Goal: Task Accomplishment & Management: Manage account settings

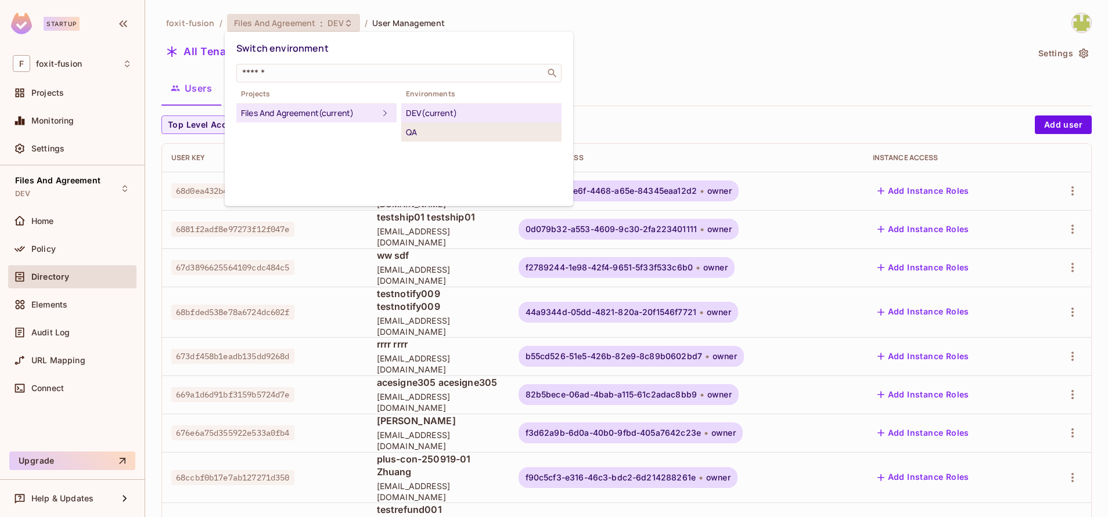
click at [446, 134] on div "QA" at bounding box center [481, 132] width 151 height 14
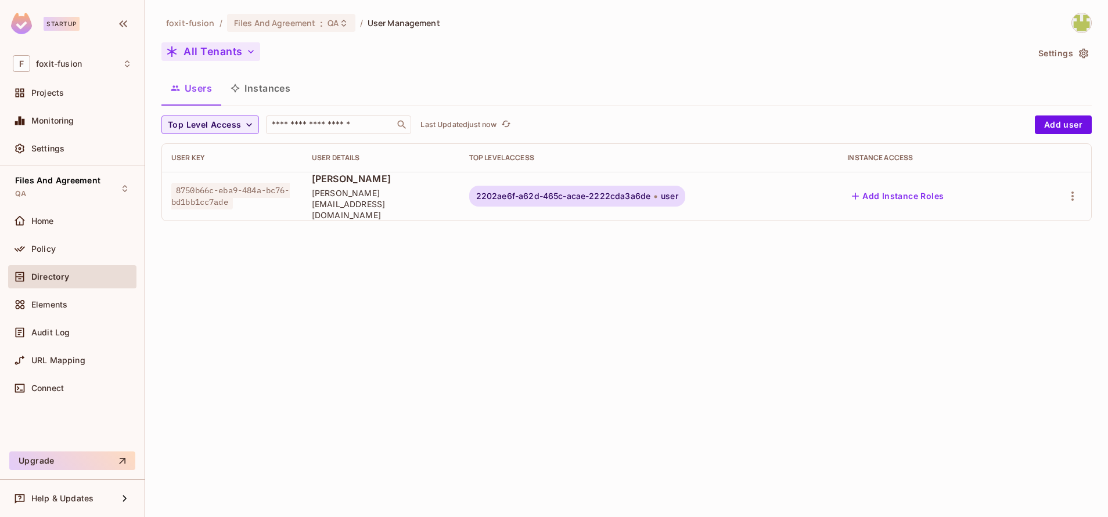
click at [217, 53] on button "All Tenants" at bounding box center [210, 51] width 99 height 19
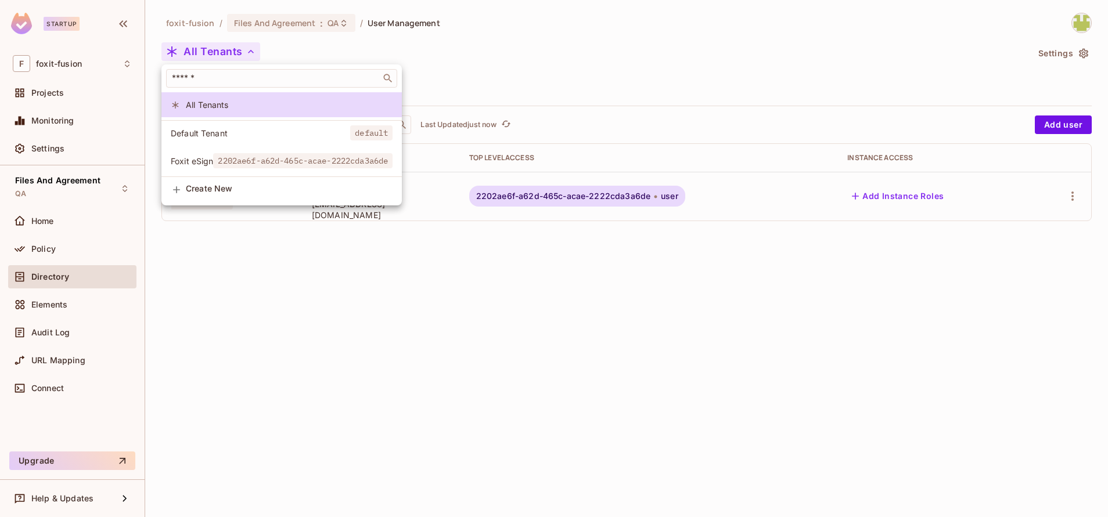
click at [278, 153] on li "Foxit eSign 2202ae6f-a62d-465c-acae-2222cda3a6de" at bounding box center [281, 161] width 240 height 25
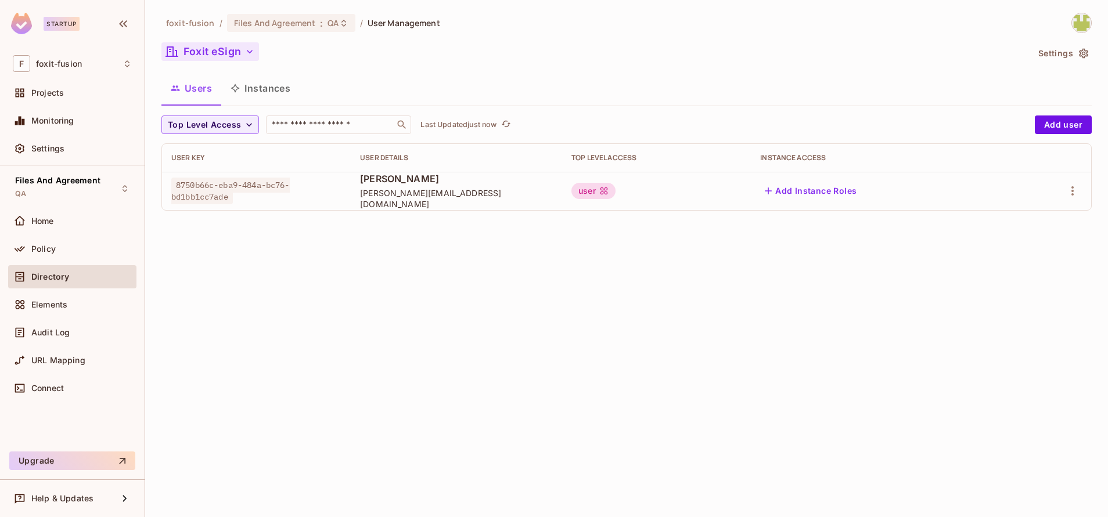
click at [207, 51] on button "Foxit eSign" at bounding box center [210, 51] width 98 height 19
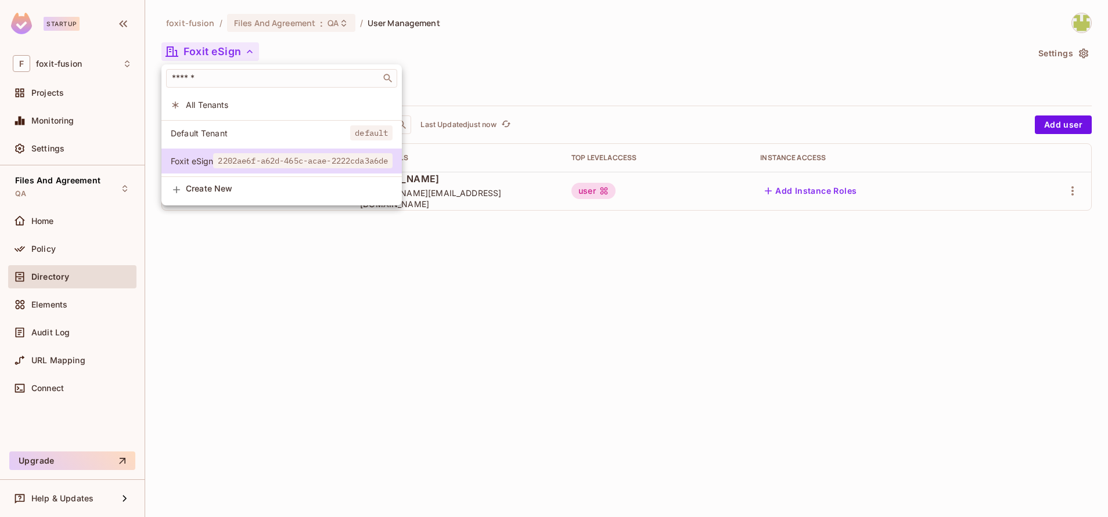
click at [501, 277] on div at bounding box center [554, 258] width 1108 height 517
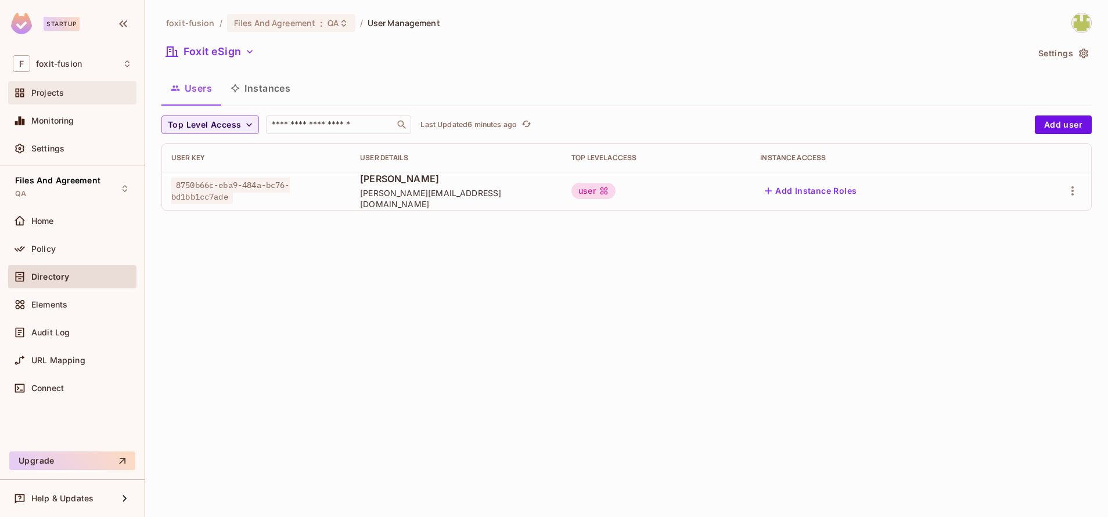
click at [56, 95] on span "Projects" at bounding box center [47, 92] width 33 height 9
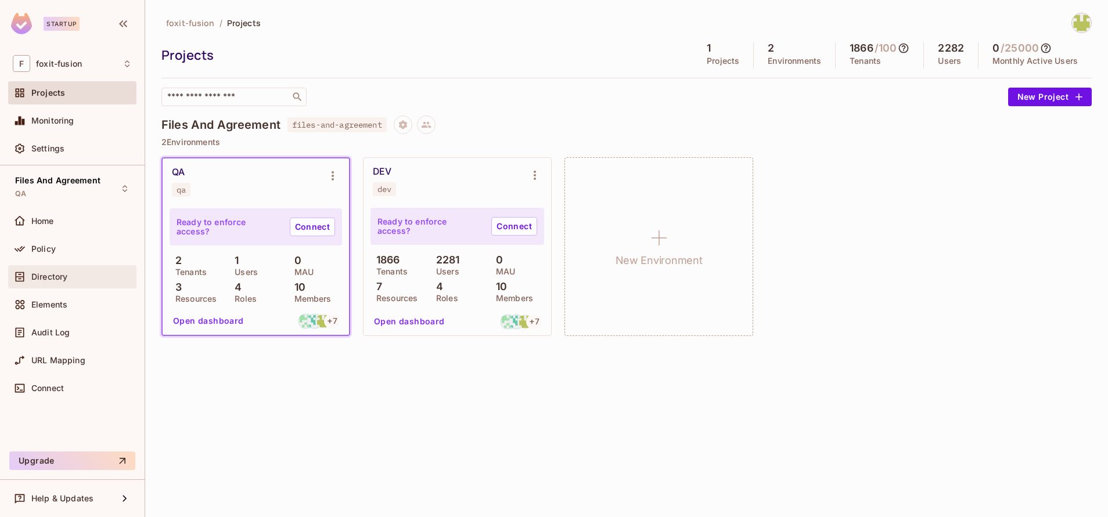
click at [69, 270] on div "Directory" at bounding box center [72, 277] width 119 height 14
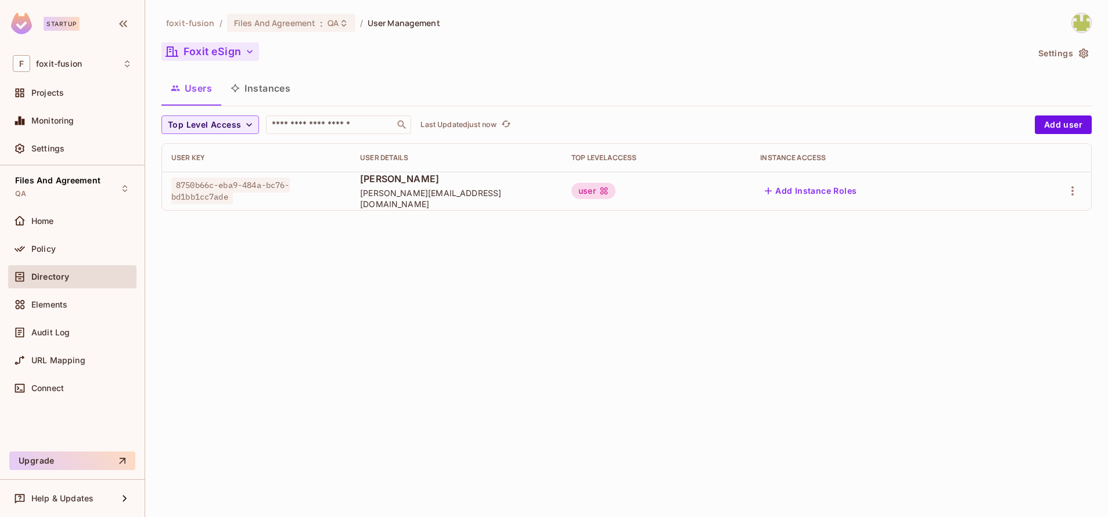
click at [230, 52] on button "Foxit eSign" at bounding box center [210, 51] width 98 height 19
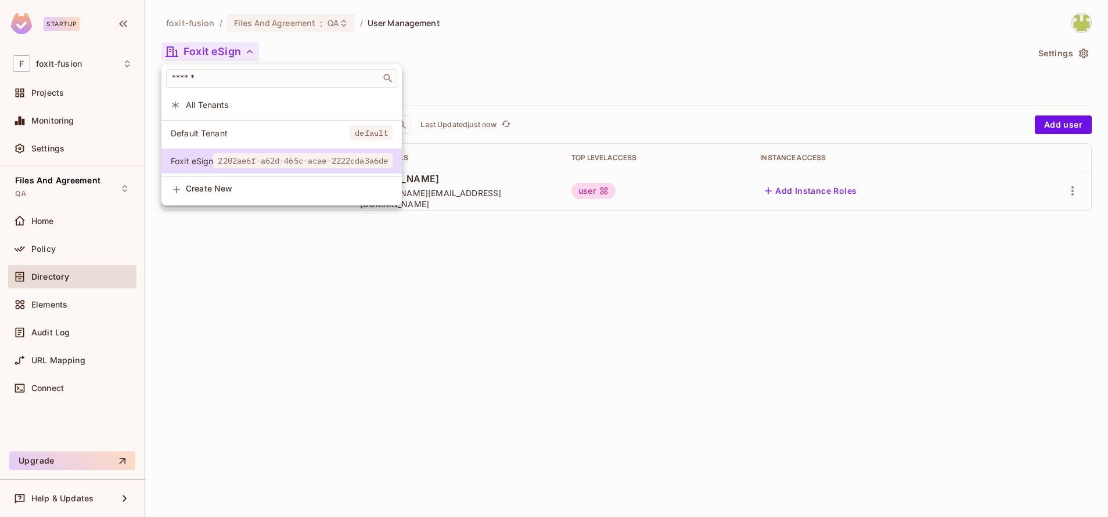
click at [250, 129] on span "Default Tenant" at bounding box center [260, 133] width 179 height 11
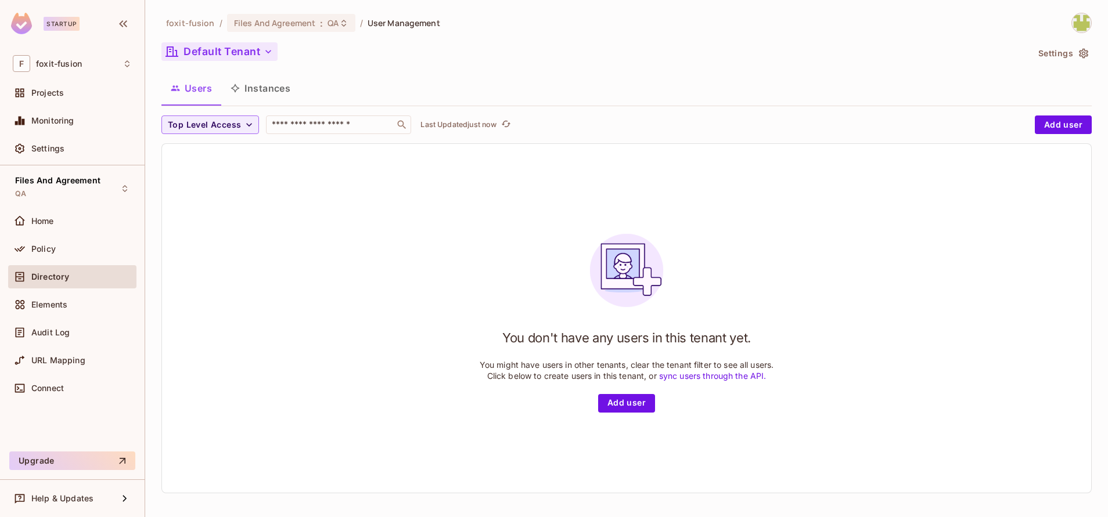
click at [230, 49] on button "Default Tenant" at bounding box center [219, 51] width 116 height 19
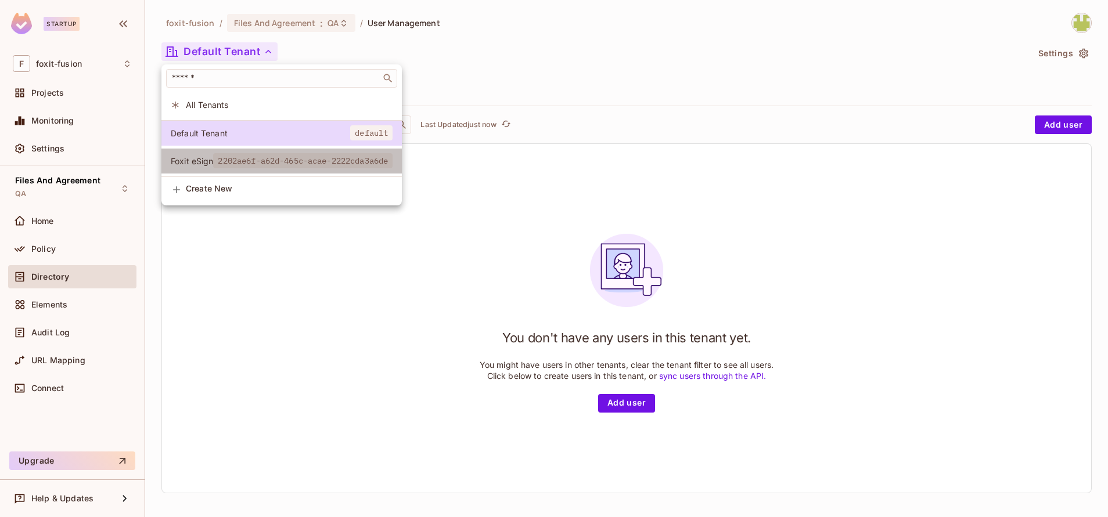
click at [235, 159] on span "2202ae6f-a62d-465c-acae-2222cda3a6de" at bounding box center [302, 160] width 179 height 15
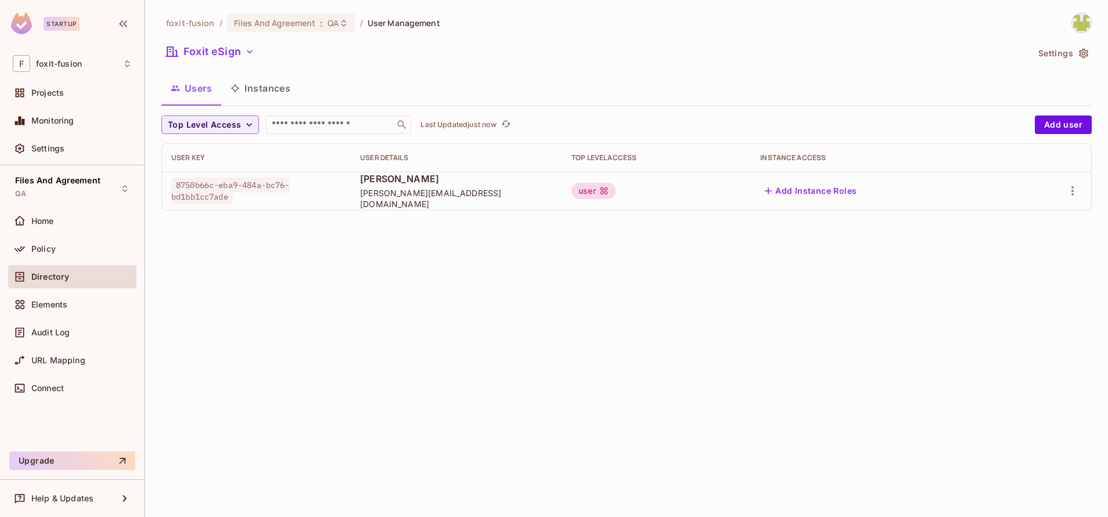
click at [1063, 54] on button "Settings" at bounding box center [1062, 53] width 58 height 19
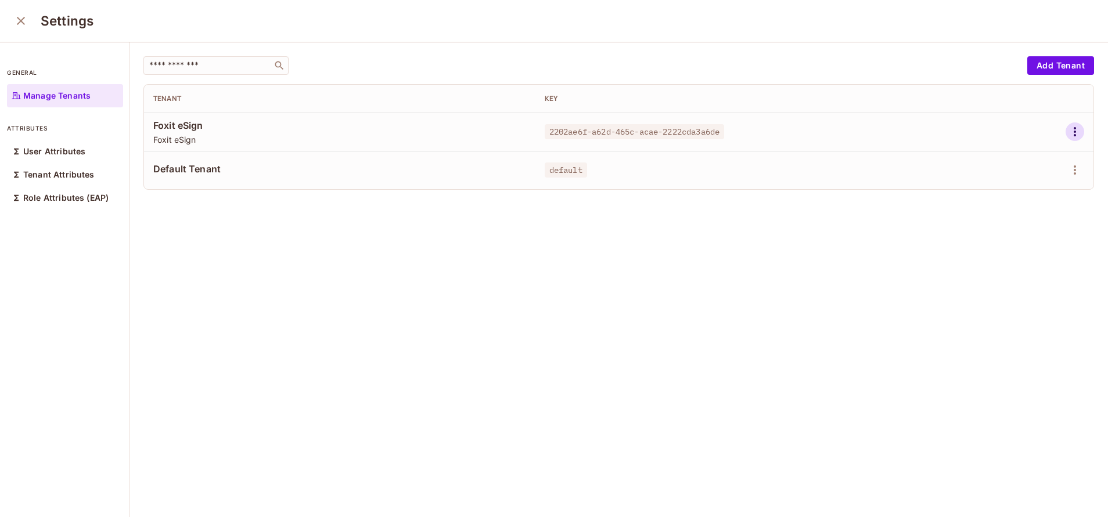
click at [1068, 129] on icon "button" at bounding box center [1075, 132] width 14 height 14
click at [996, 210] on div "Delete Tenant" at bounding box center [1006, 210] width 55 height 12
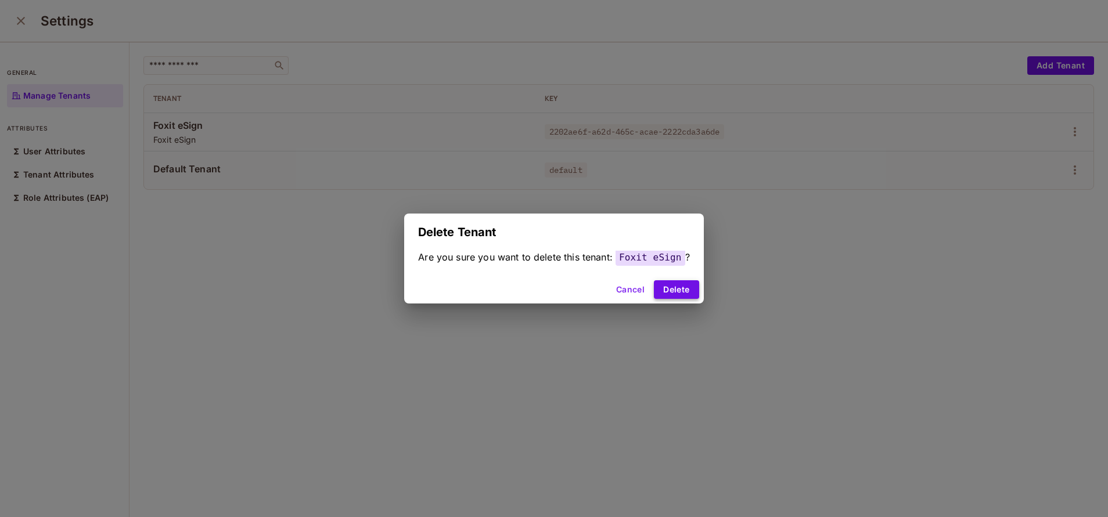
click at [675, 289] on button "Delete" at bounding box center [676, 289] width 45 height 19
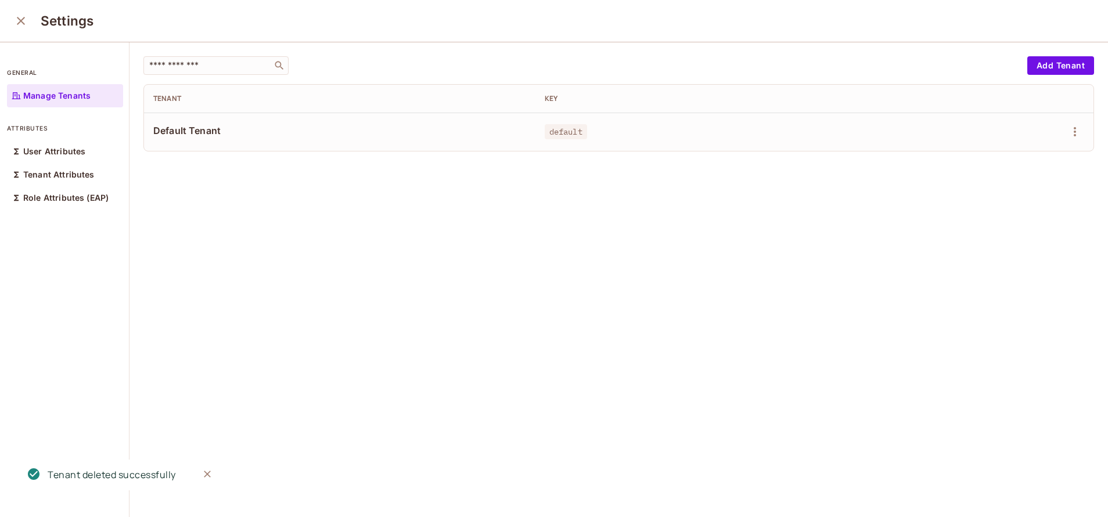
click at [1052, 170] on div "​ Add Tenant Tenant Key Default Tenant default" at bounding box center [618, 280] width 978 height 476
click at [1074, 132] on icon "button" at bounding box center [1075, 131] width 2 height 9
click at [975, 215] on span "Delete Tenant" at bounding box center [1006, 209] width 62 height 19
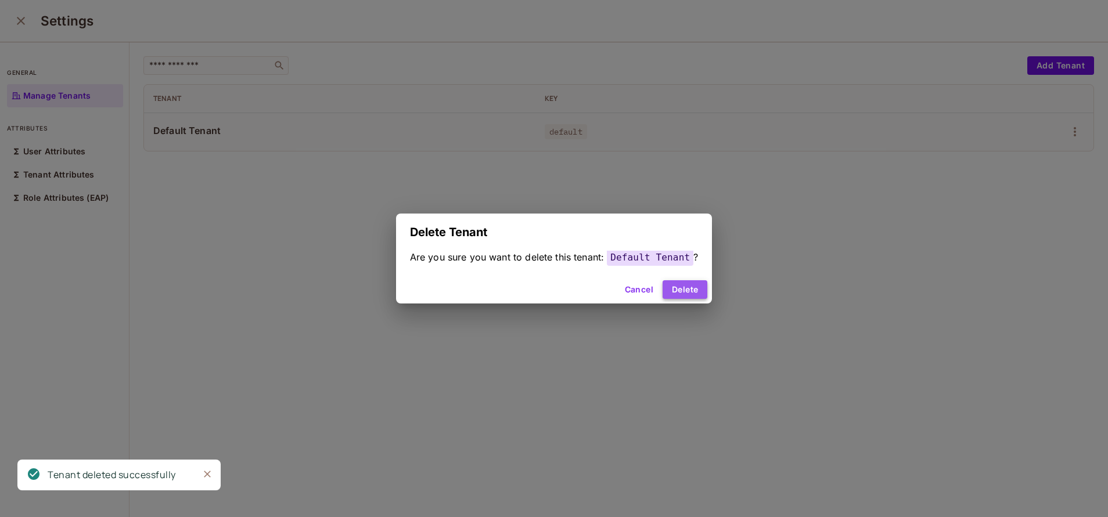
click at [667, 284] on button "Delete" at bounding box center [684, 289] width 45 height 19
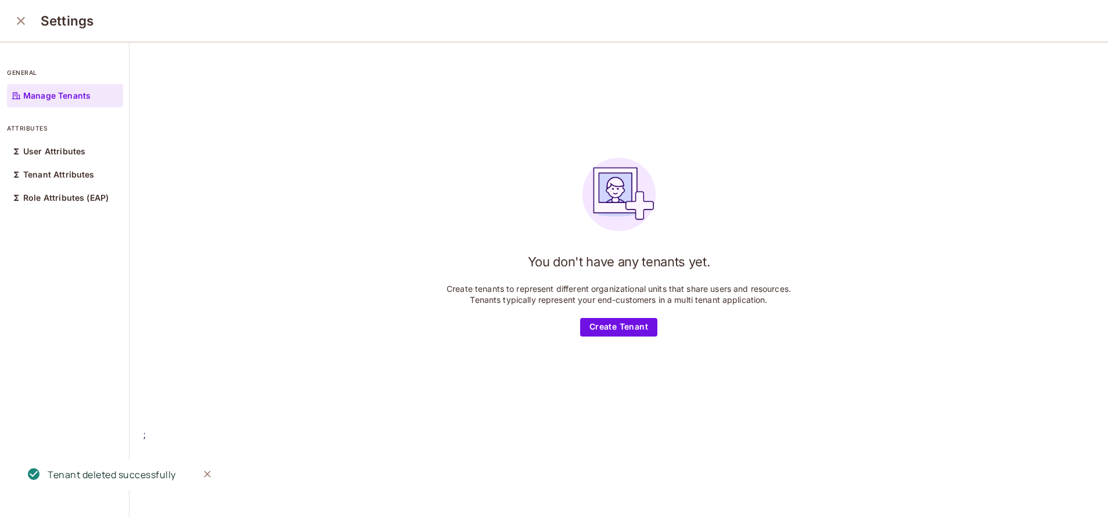
click at [23, 23] on icon "close" at bounding box center [21, 21] width 8 height 8
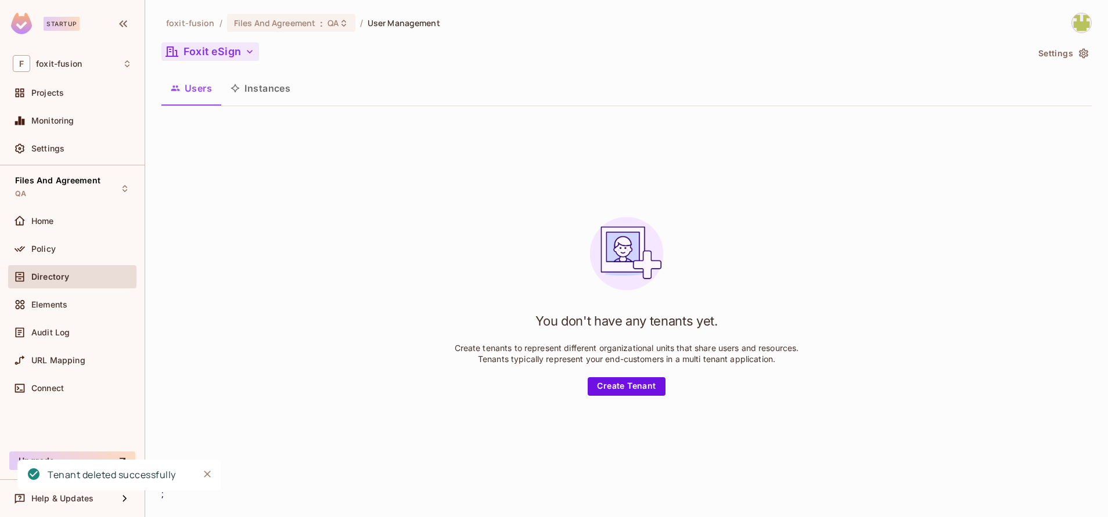
click at [230, 53] on button "Foxit eSign" at bounding box center [210, 51] width 98 height 19
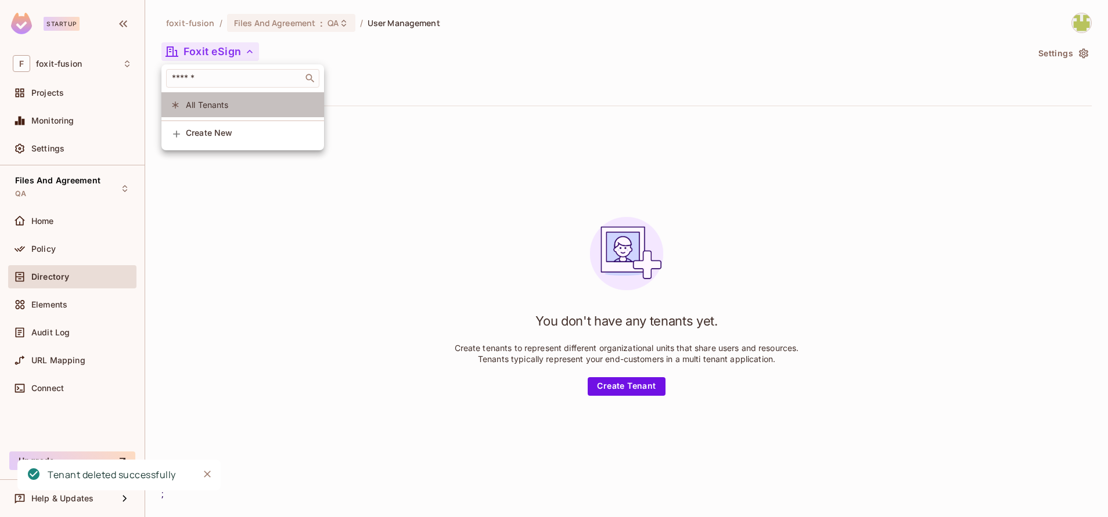
click at [242, 109] on span "All Tenants" at bounding box center [250, 104] width 129 height 11
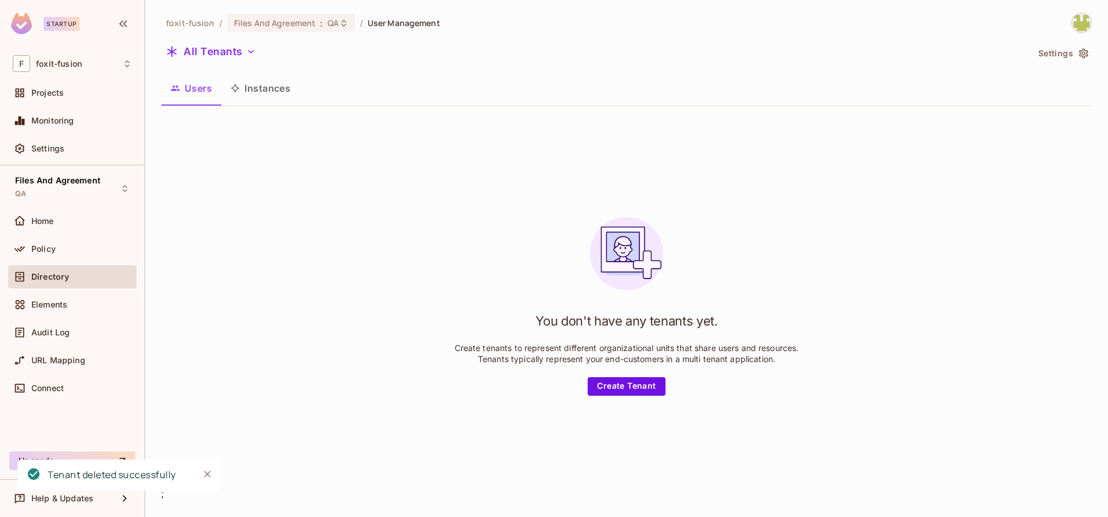
click at [280, 93] on button "Instances" at bounding box center [260, 88] width 78 height 29
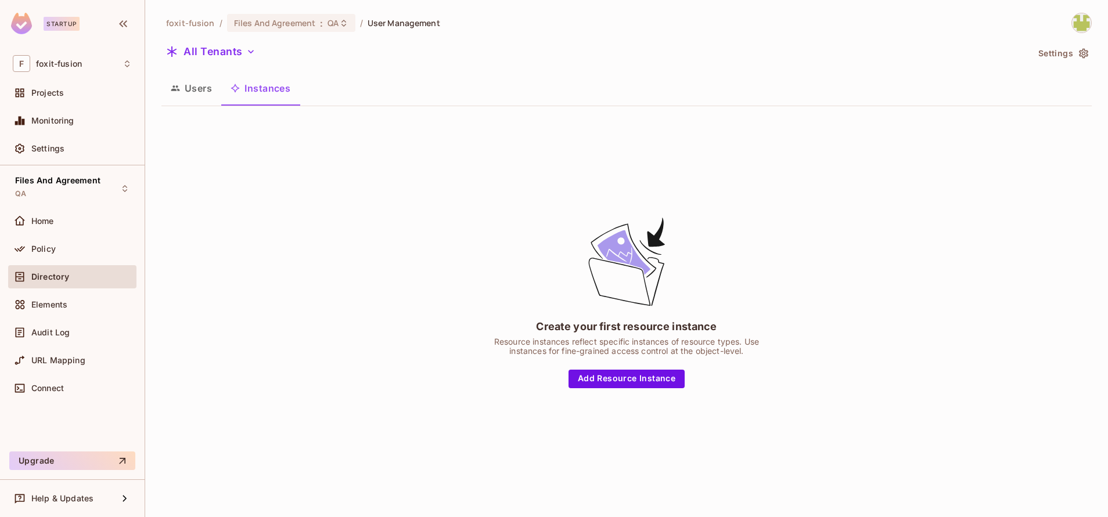
click at [185, 91] on button "Users" at bounding box center [191, 88] width 60 height 29
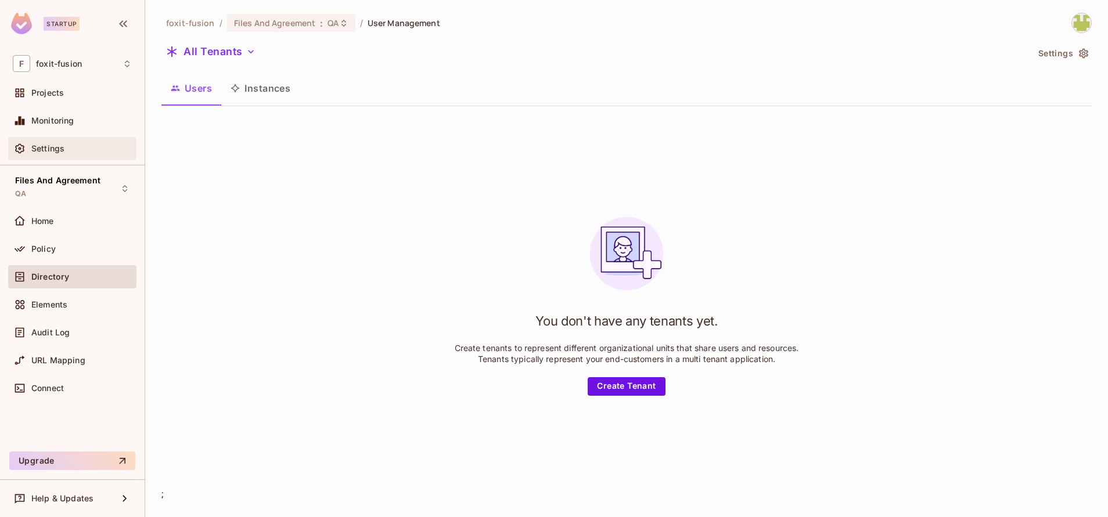
click at [105, 145] on div "Settings" at bounding box center [81, 148] width 100 height 9
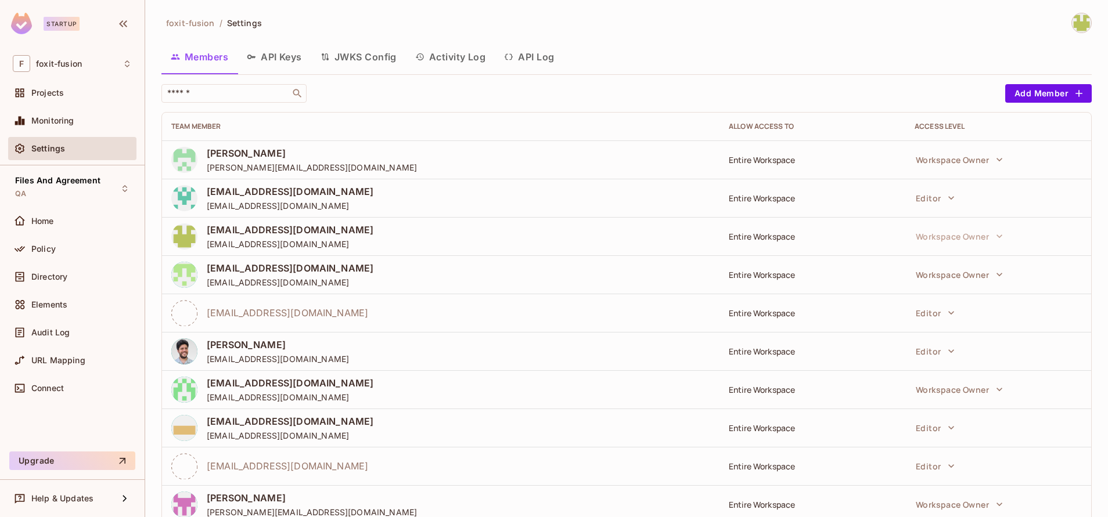
click at [33, 105] on div "Projects" at bounding box center [72, 95] width 128 height 28
drag, startPoint x: 33, startPoint y: 105, endPoint x: 23, endPoint y: 91, distance: 17.1
click at [23, 91] on icon at bounding box center [20, 93] width 12 height 12
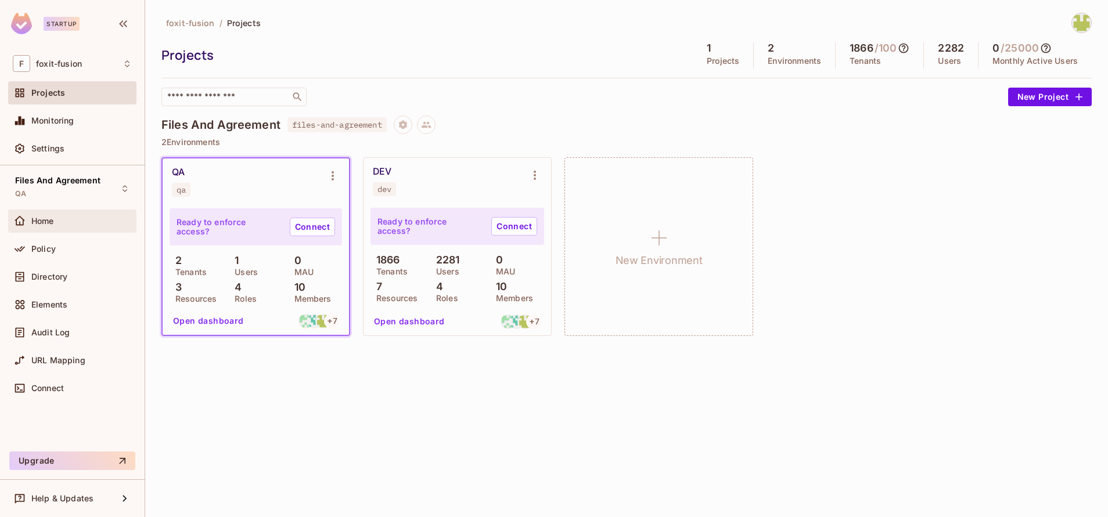
click at [52, 223] on span "Home" at bounding box center [42, 221] width 23 height 9
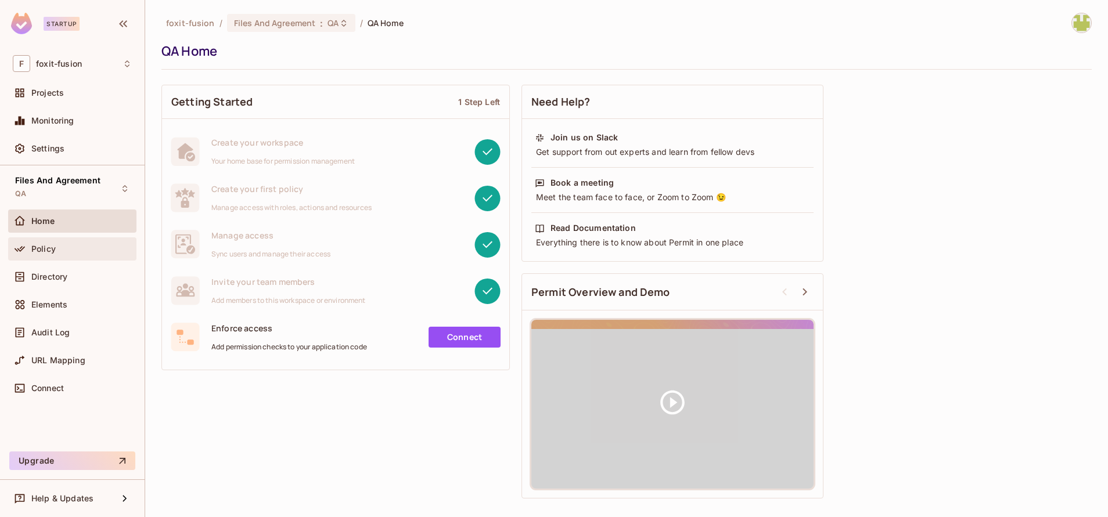
click at [82, 250] on div "Policy" at bounding box center [81, 248] width 100 height 9
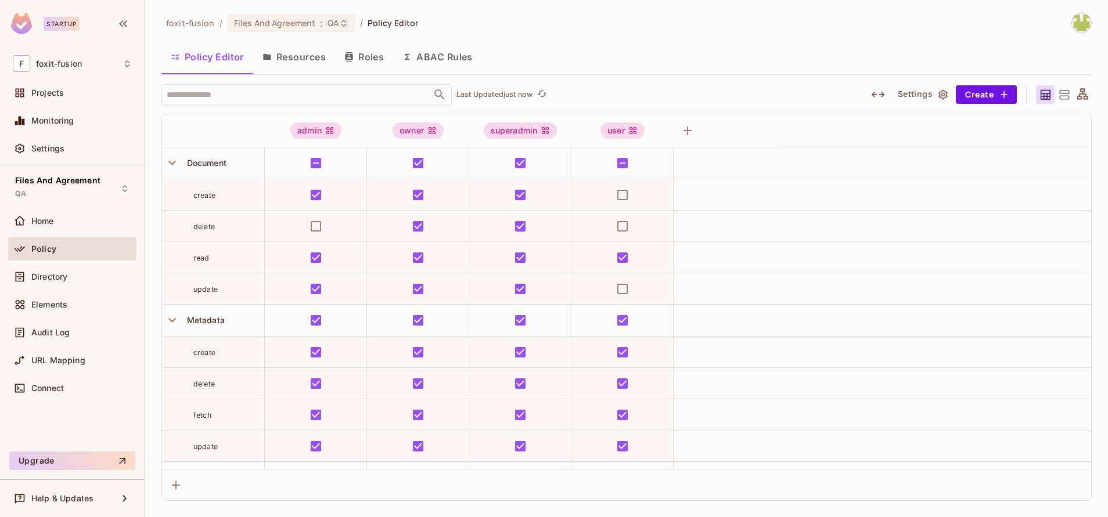
click at [329, 66] on button "Resources" at bounding box center [294, 56] width 82 height 29
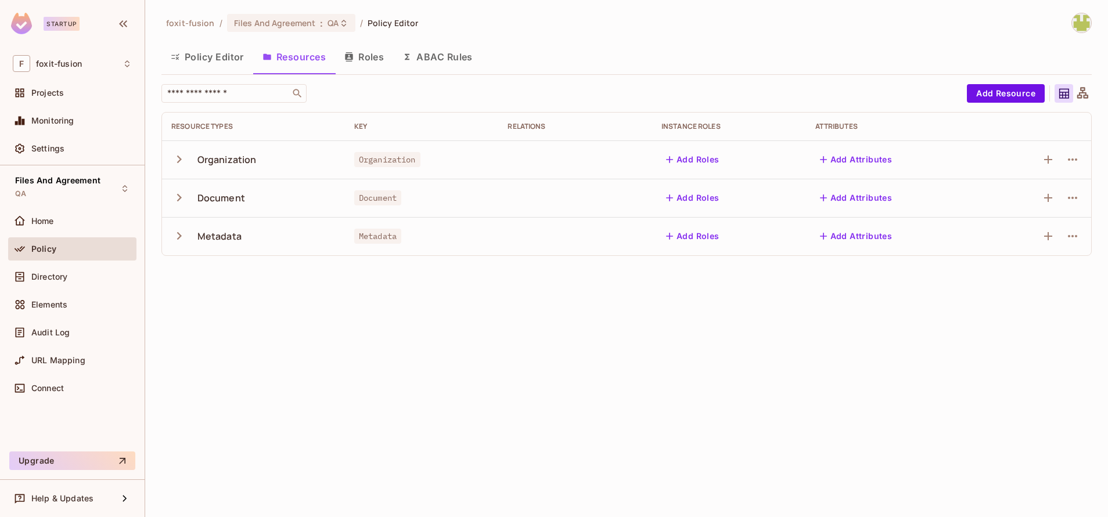
click at [378, 62] on button "Roles" at bounding box center [364, 56] width 58 height 29
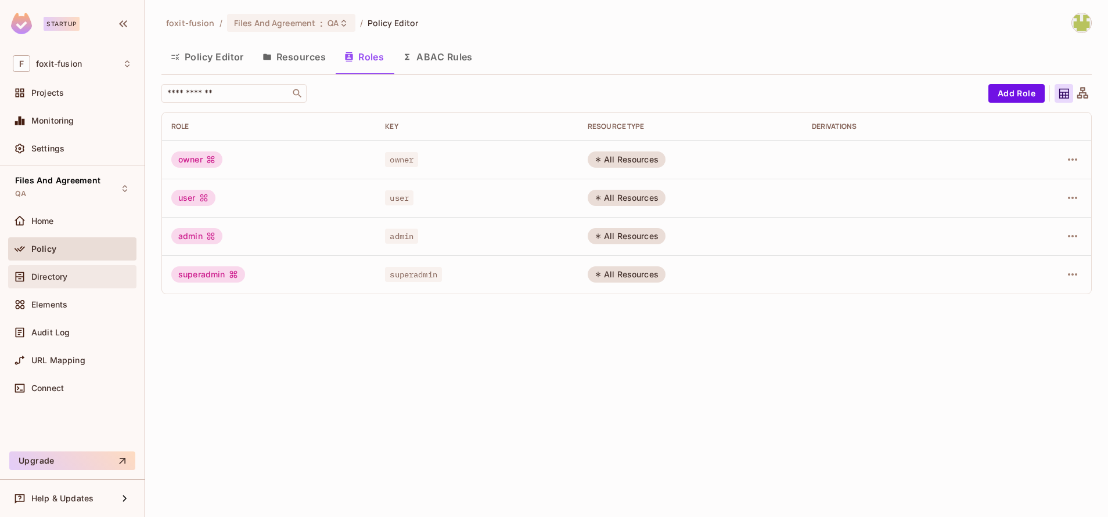
click at [66, 269] on div "Directory" at bounding box center [72, 276] width 128 height 23
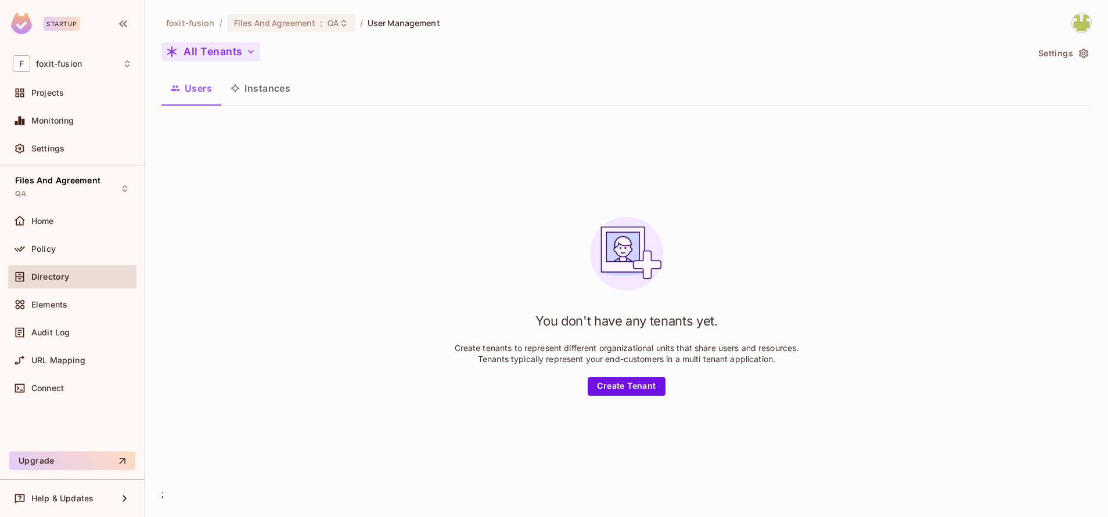
click at [230, 51] on button "All Tenants" at bounding box center [210, 51] width 99 height 19
